Goal: Transaction & Acquisition: Purchase product/service

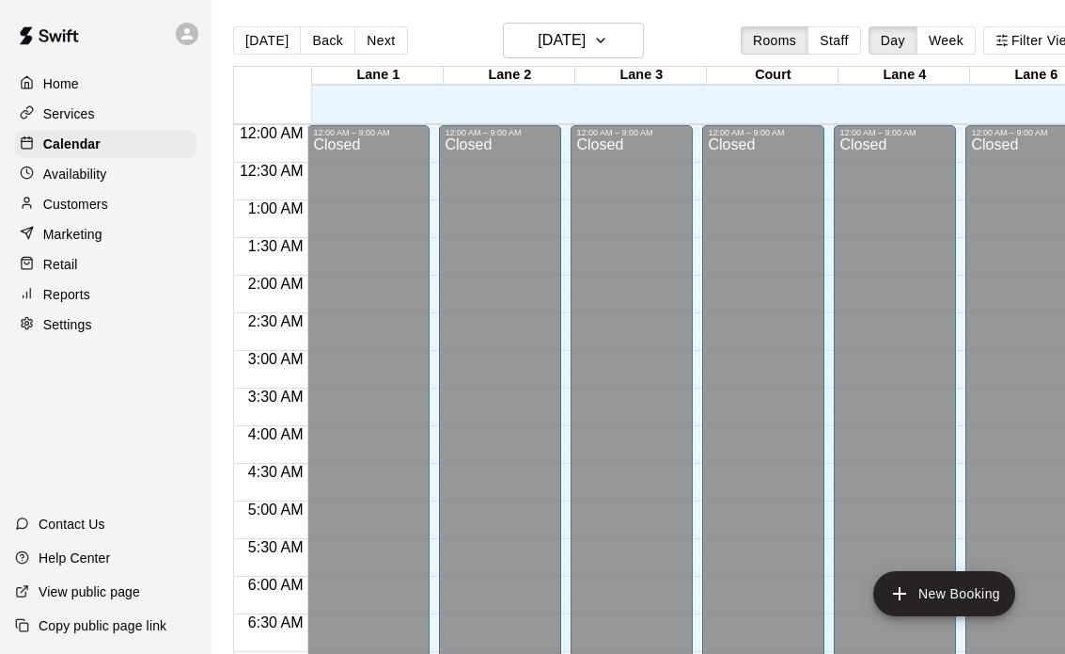
scroll to position [1079, 0]
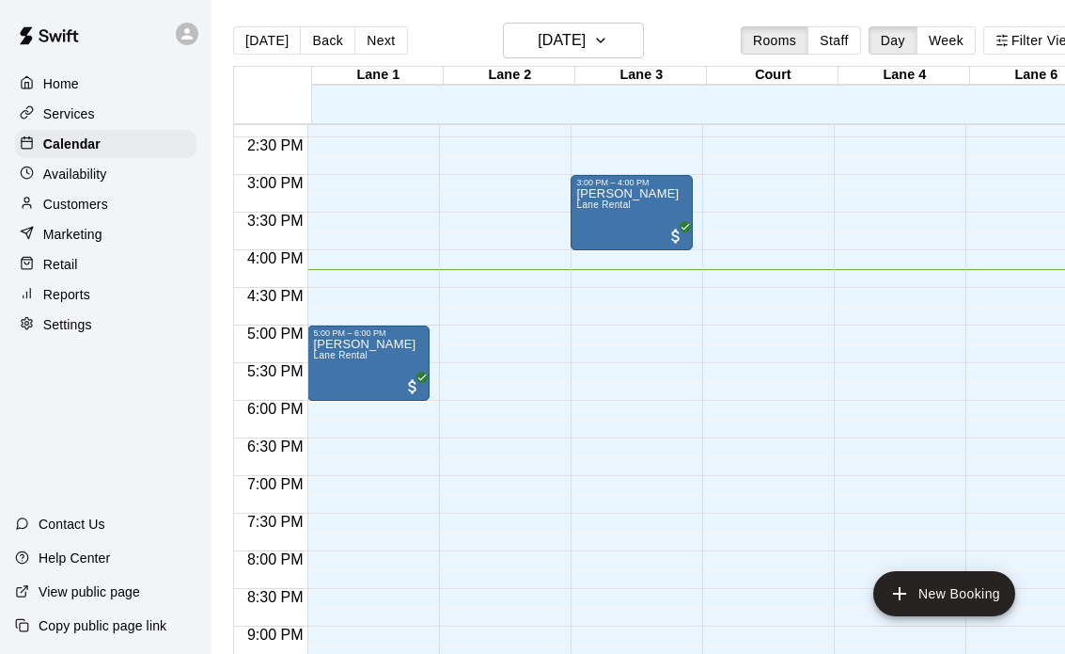
click at [103, 202] on p "Customers" at bounding box center [75, 204] width 65 height 19
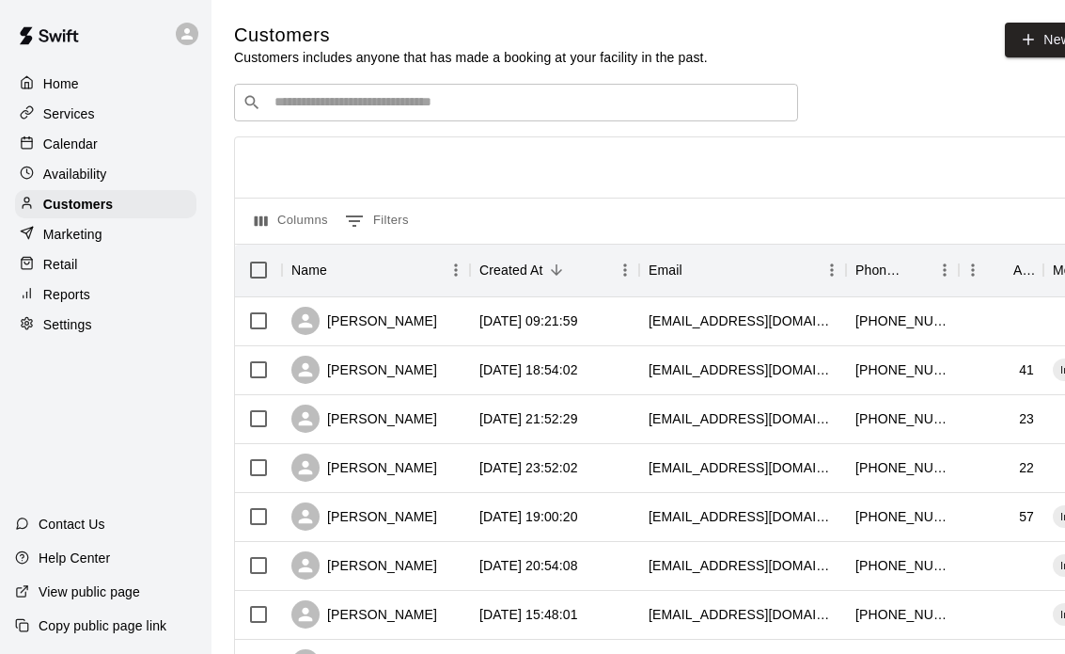
click at [95, 260] on div "Retail" at bounding box center [105, 264] width 181 height 28
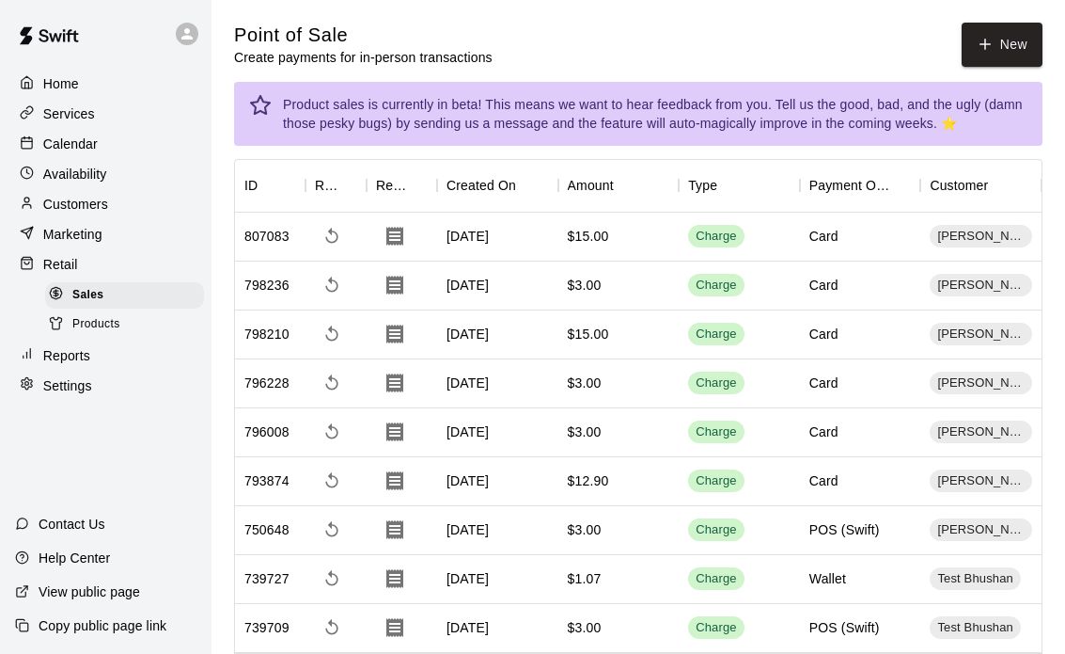
click at [1008, 44] on button "New" at bounding box center [1002, 45] width 81 height 44
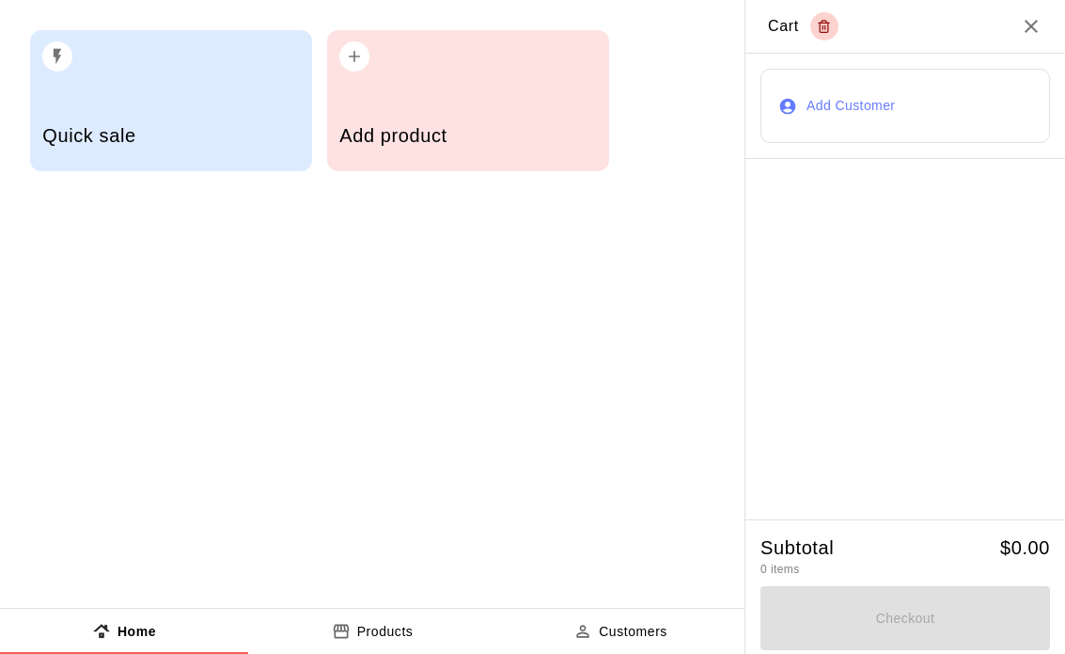
click at [903, 111] on button "Add Customer" at bounding box center [906, 106] width 290 height 74
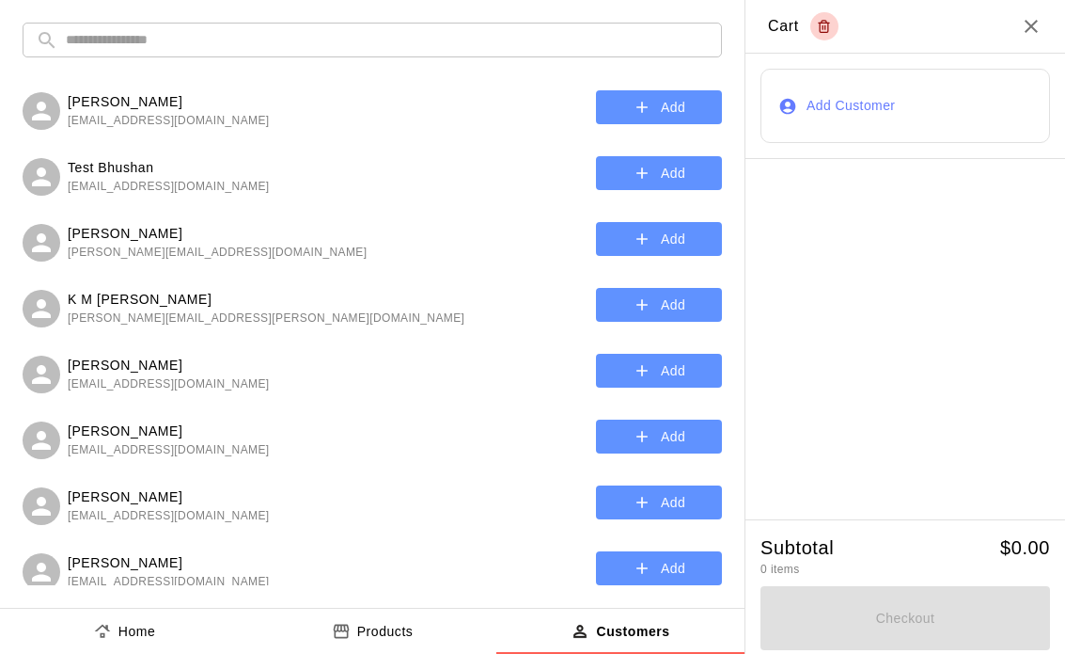
click at [459, 45] on input "text" at bounding box center [387, 40] width 643 height 35
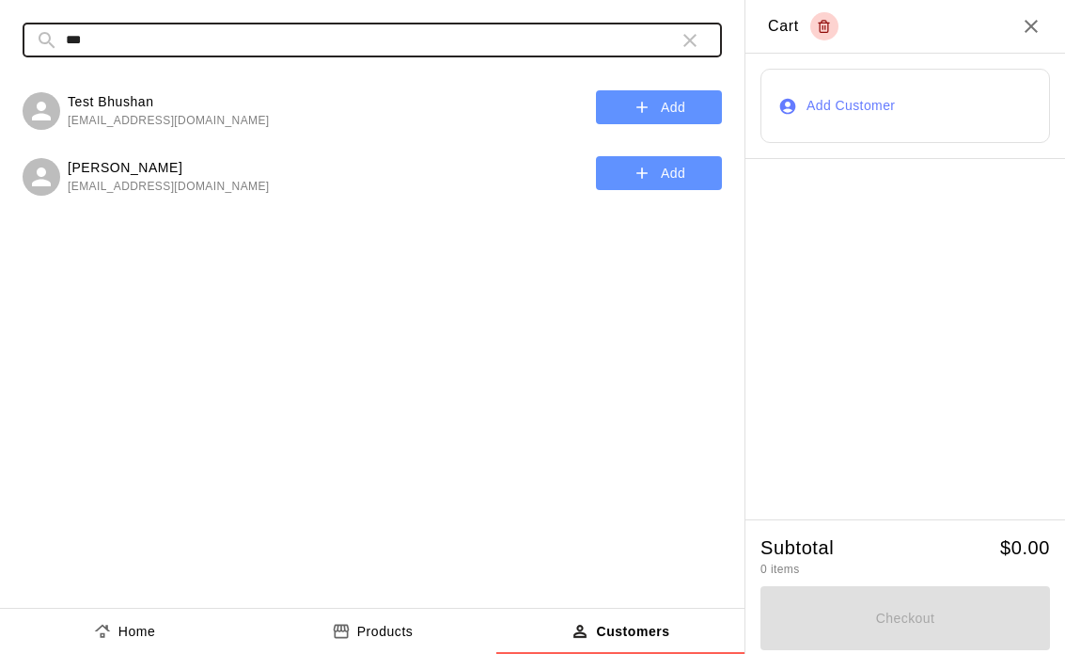
type input "***"
click at [671, 174] on button "Add" at bounding box center [659, 173] width 126 height 35
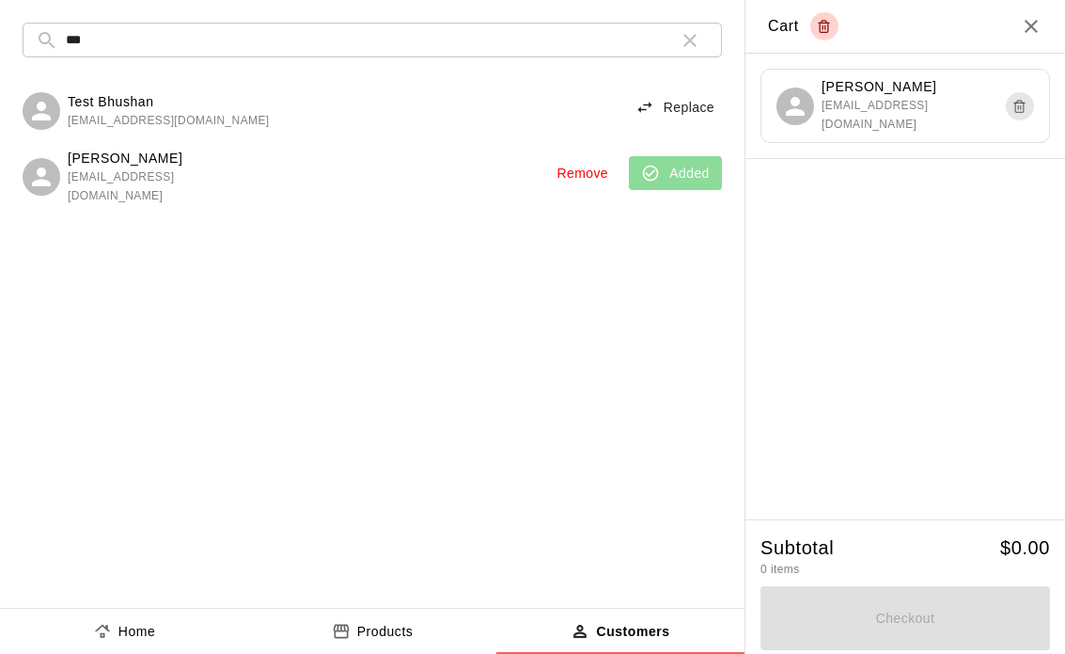
click at [404, 614] on button "Products" at bounding box center [372, 630] width 248 height 45
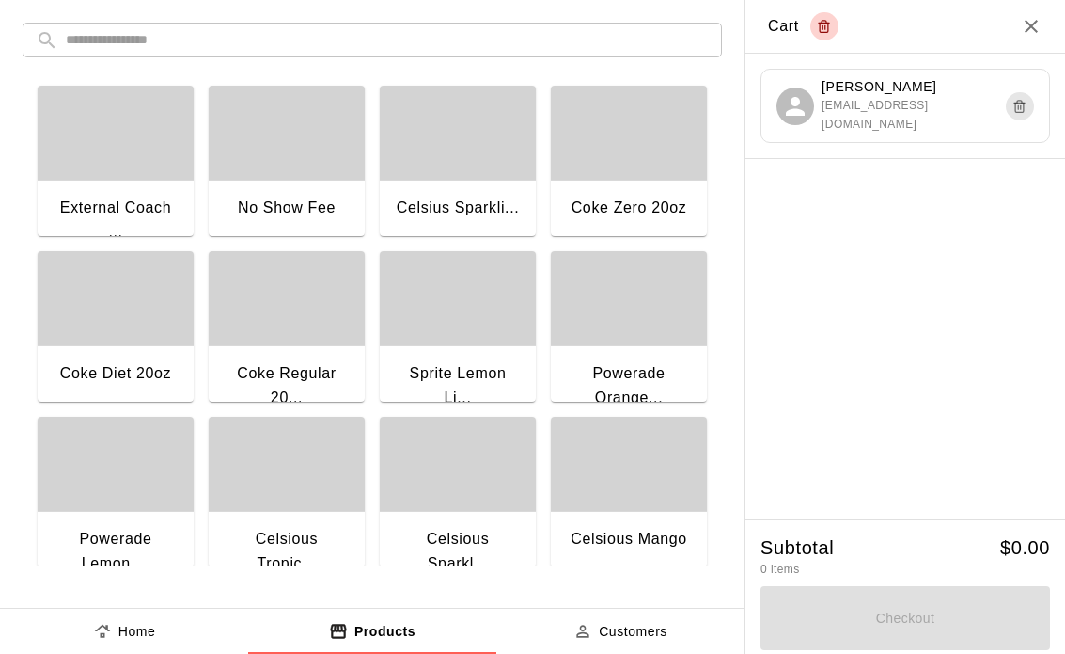
click at [412, 44] on input "text" at bounding box center [387, 40] width 643 height 35
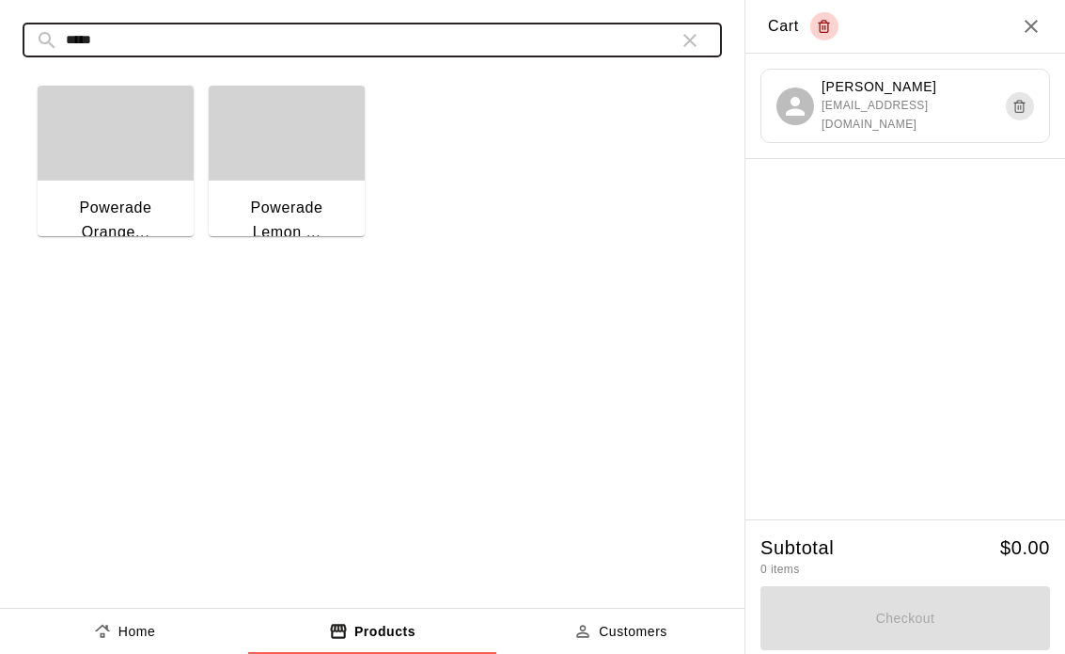
type input "*****"
click at [318, 161] on div "button" at bounding box center [287, 133] width 156 height 94
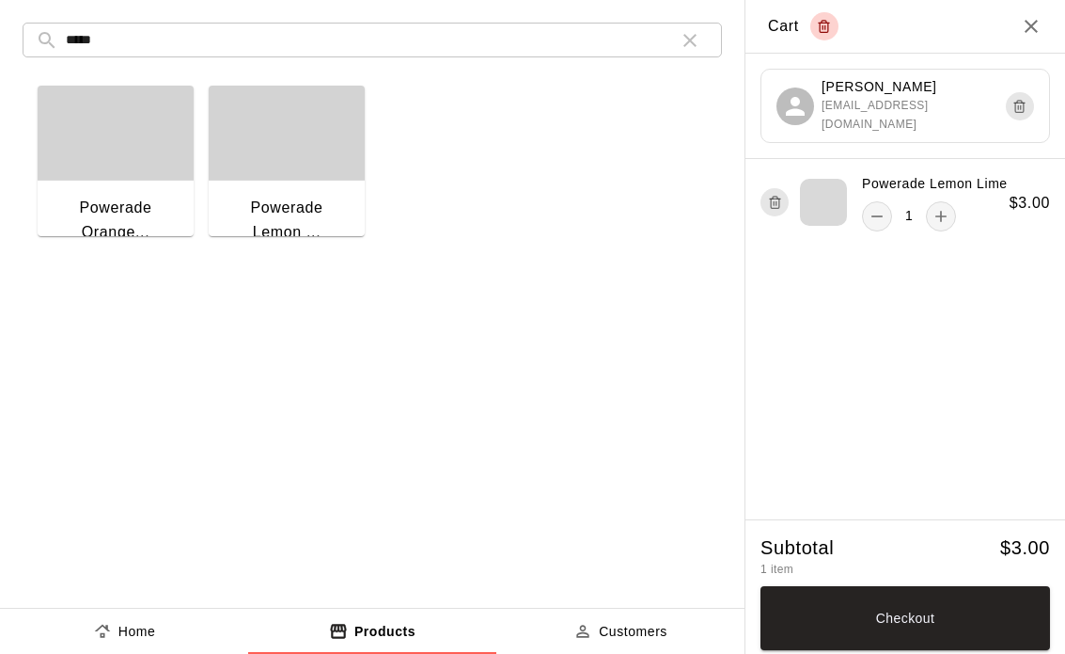
click at [939, 613] on button "Checkout" at bounding box center [906, 618] width 290 height 64
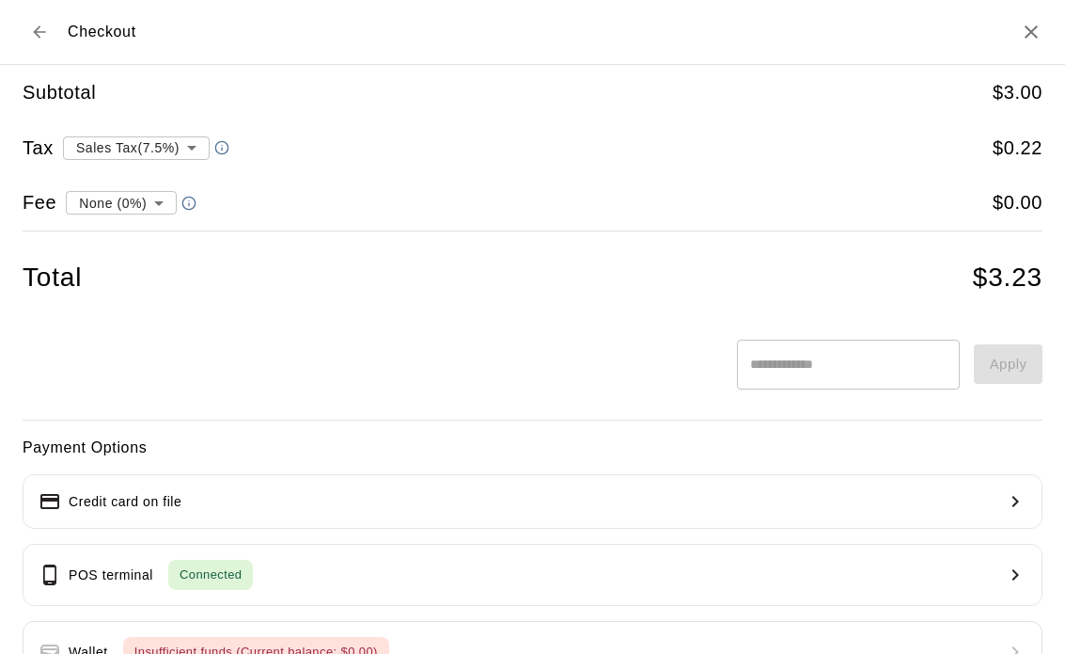
click at [175, 136] on body "Home Services Calendar Availability Customers Marketing Retail Sales Products R…" at bounding box center [532, 378] width 1065 height 756
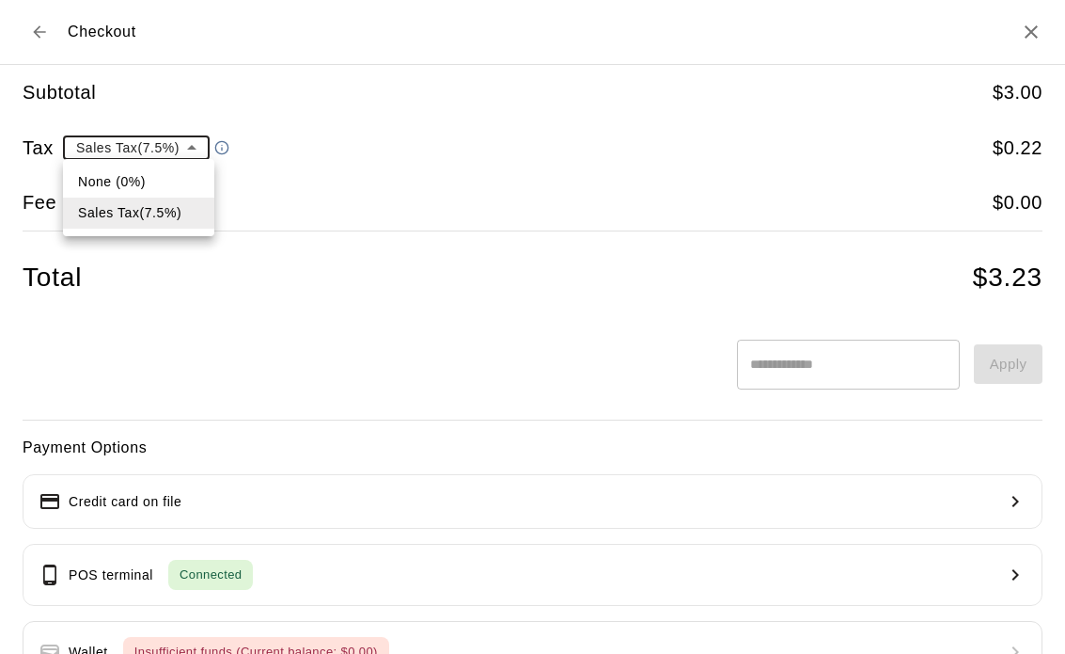
click at [159, 184] on li "None (0%)" at bounding box center [138, 181] width 151 height 31
type input "*"
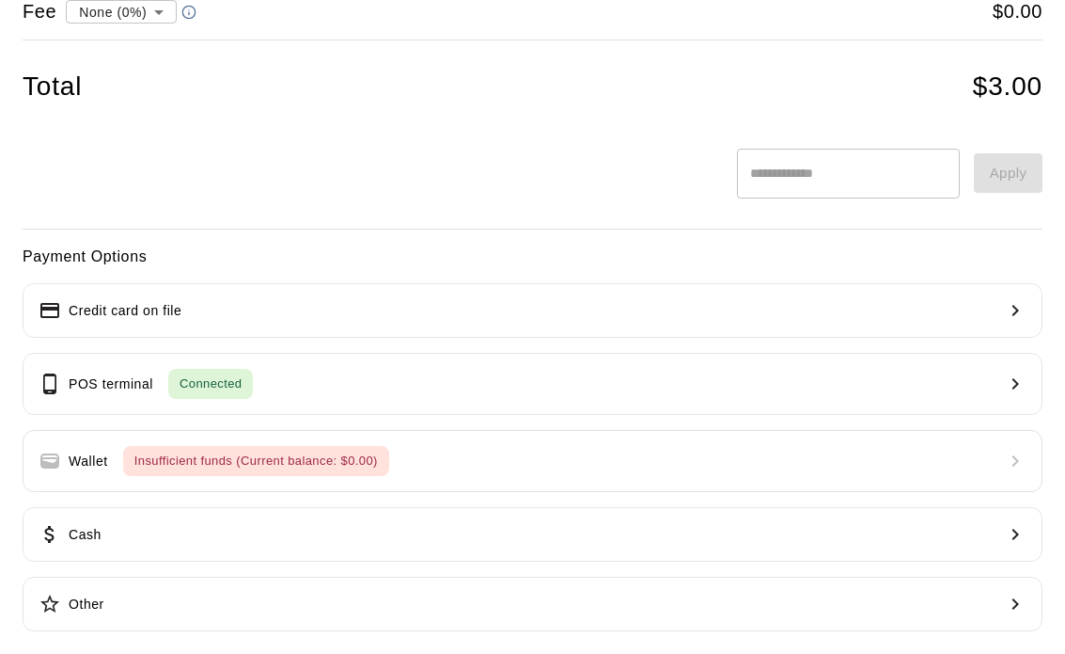
scroll to position [193, 0]
click at [906, 301] on button "Credit card on file" at bounding box center [533, 308] width 1020 height 55
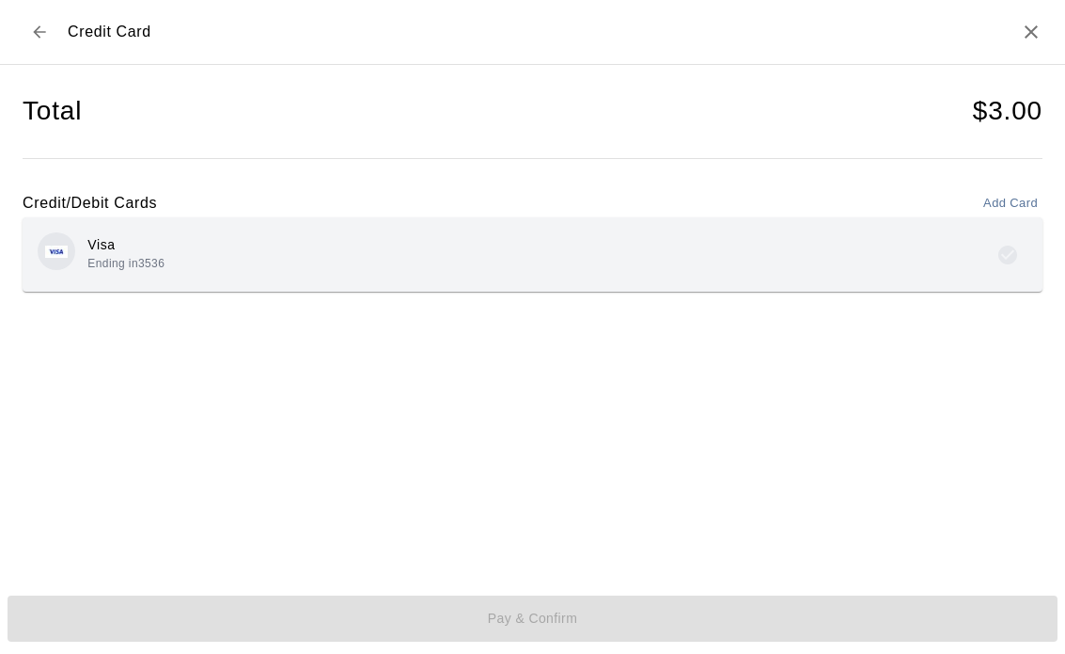
click at [938, 247] on div "Visa Ending in 3536" at bounding box center [533, 254] width 990 height 44
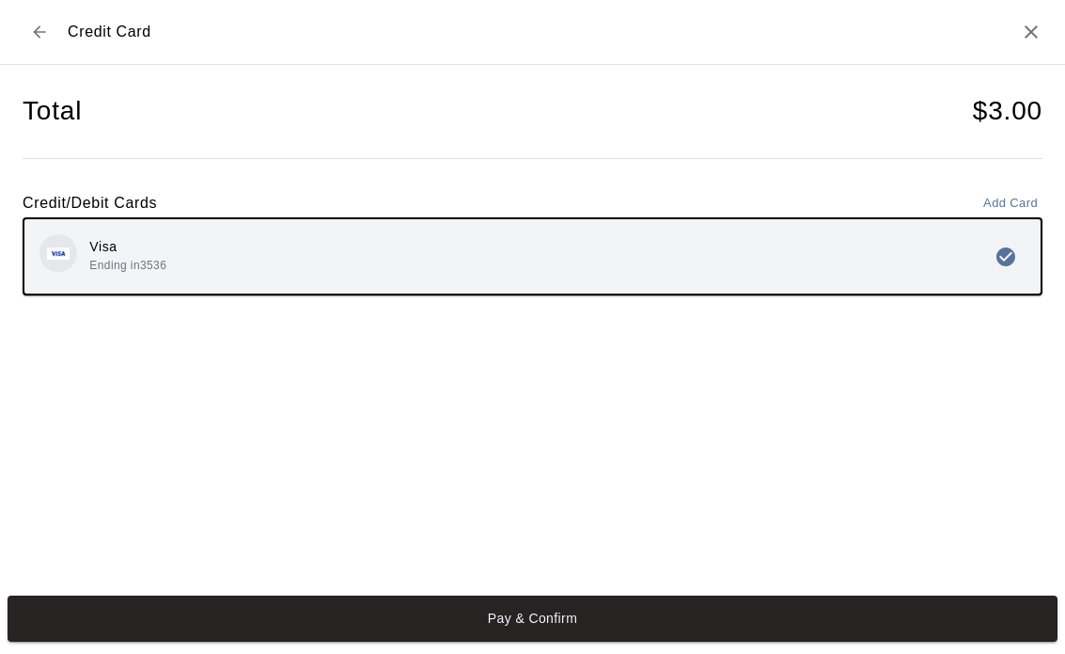
click at [651, 617] on button "Pay & Confirm" at bounding box center [533, 618] width 1050 height 46
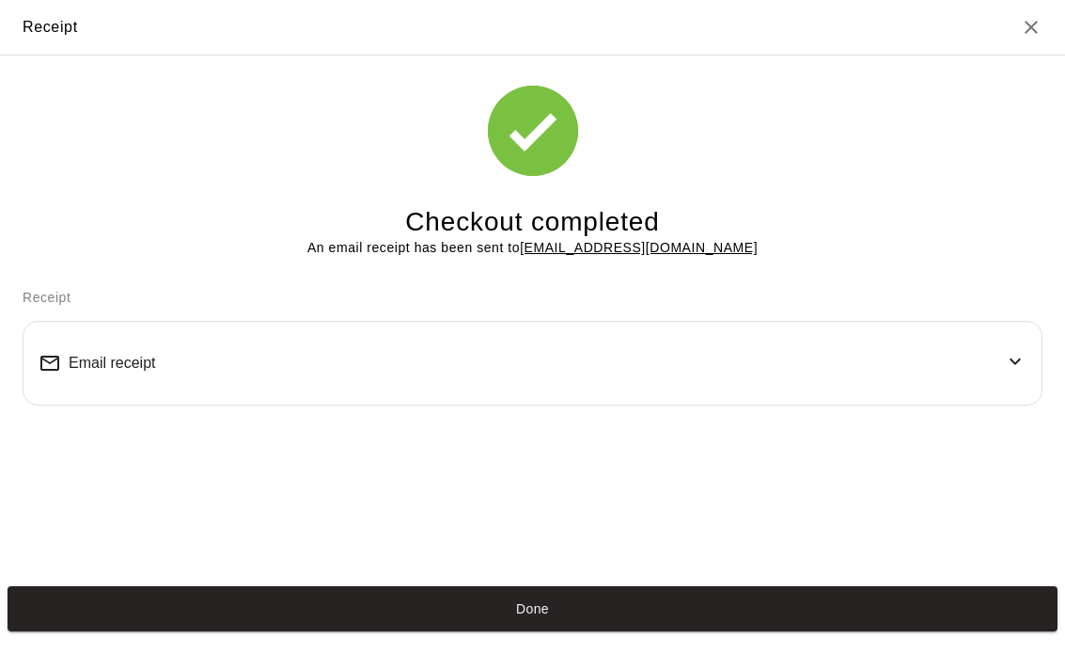
click at [601, 604] on button "Done" at bounding box center [533, 609] width 1050 height 46
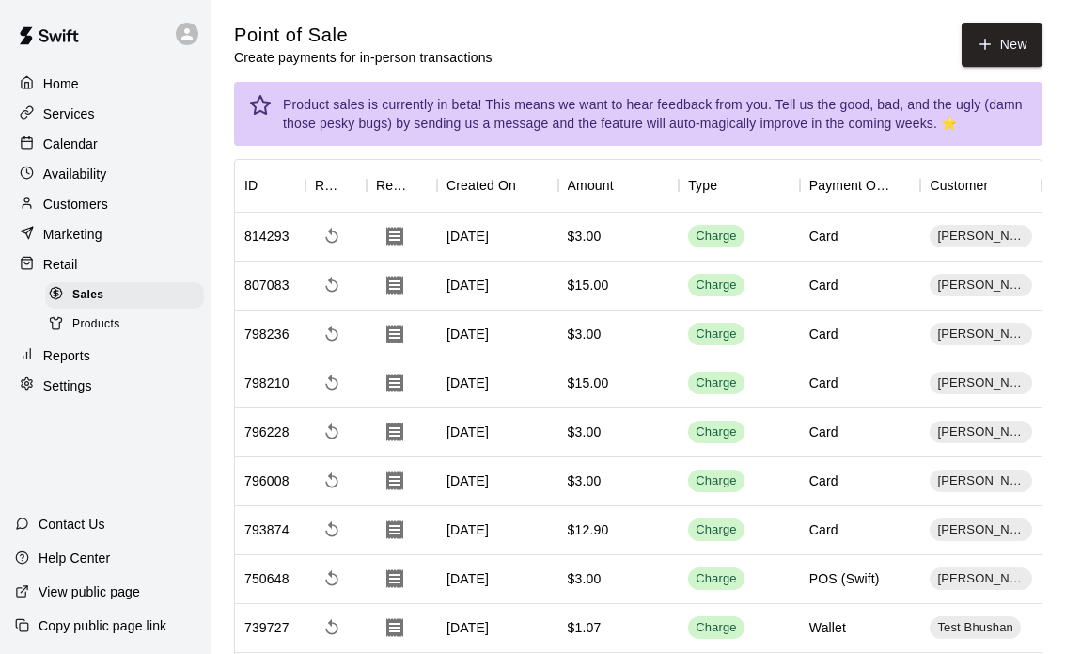
click at [91, 83] on div "Home" at bounding box center [105, 84] width 181 height 28
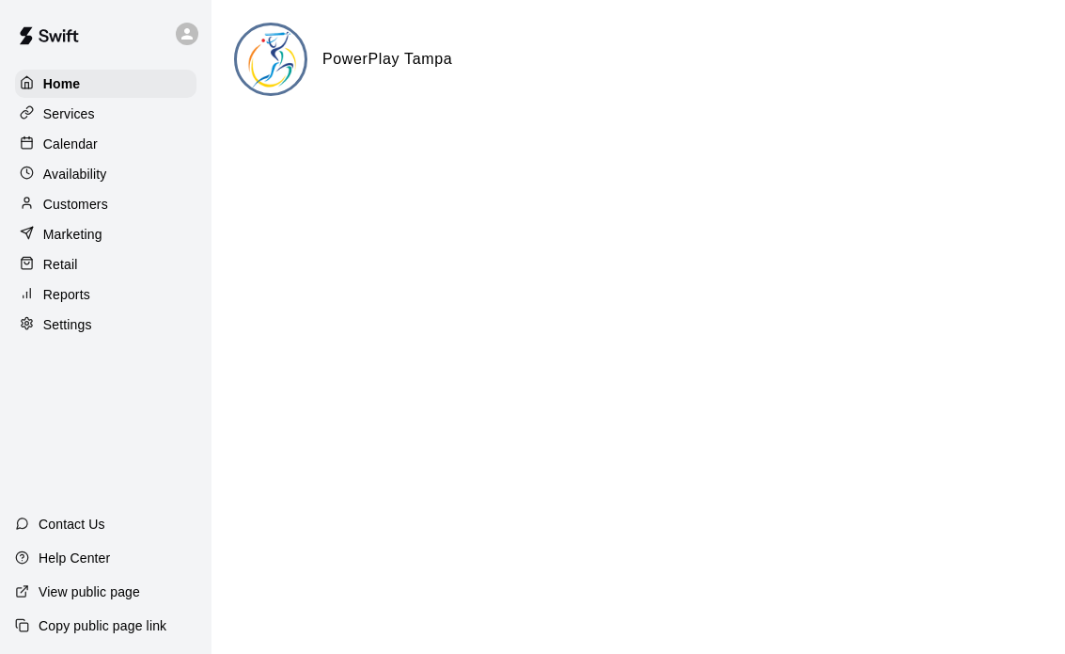
click at [106, 148] on div "Calendar" at bounding box center [105, 144] width 181 height 28
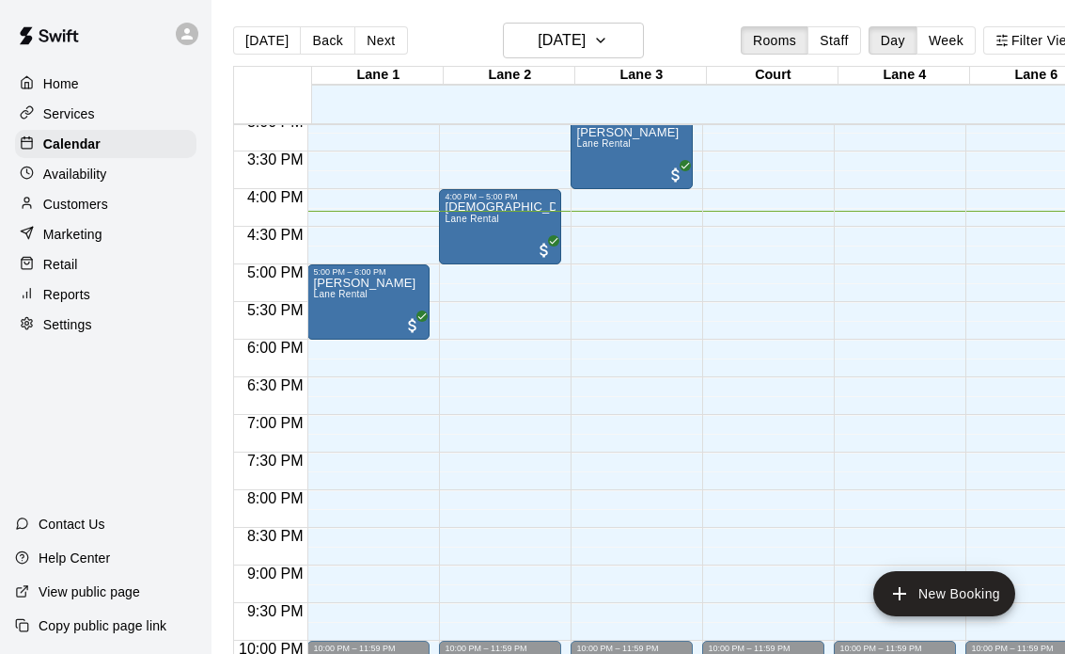
scroll to position [1141, 0]
